Goal: Task Accomplishment & Management: Manage account settings

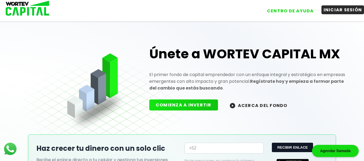
click at [336, 12] on button "INICIAR SESIÓN" at bounding box center [342, 9] width 43 height 9
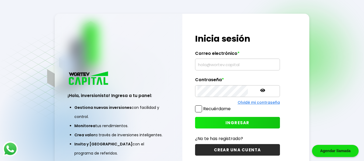
click at [233, 63] on input "text" at bounding box center [237, 64] width 80 height 11
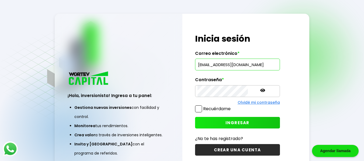
scroll to position [0, 17]
type input "[EMAIL_ADDRESS][DOMAIN_NAME]"
click at [260, 90] on icon at bounding box center [262, 90] width 5 height 3
click at [197, 109] on span at bounding box center [198, 109] width 7 height 7
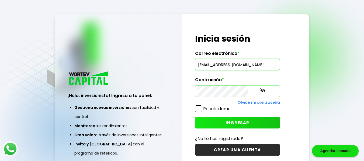
click at [232, 106] on input "Recuérdame" at bounding box center [232, 106] width 0 height 0
click at [217, 126] on button "INGRESAR" at bounding box center [237, 123] width 85 height 12
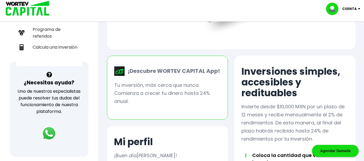
scroll to position [145, 0]
